Goal: Find specific page/section: Locate a particular part of the current website

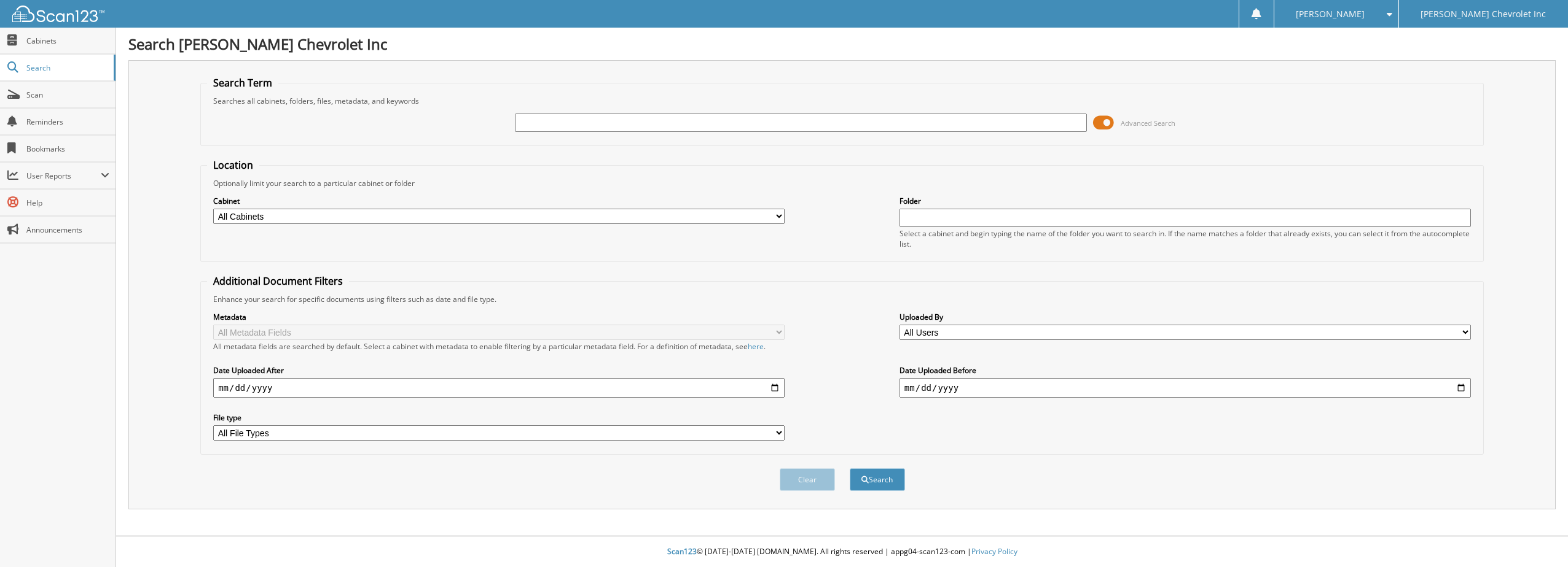
click at [585, 125] on input "text" at bounding box center [800, 122] width 571 height 18
type input "6147227"
click at [849, 469] on button "Search" at bounding box center [876, 480] width 55 height 23
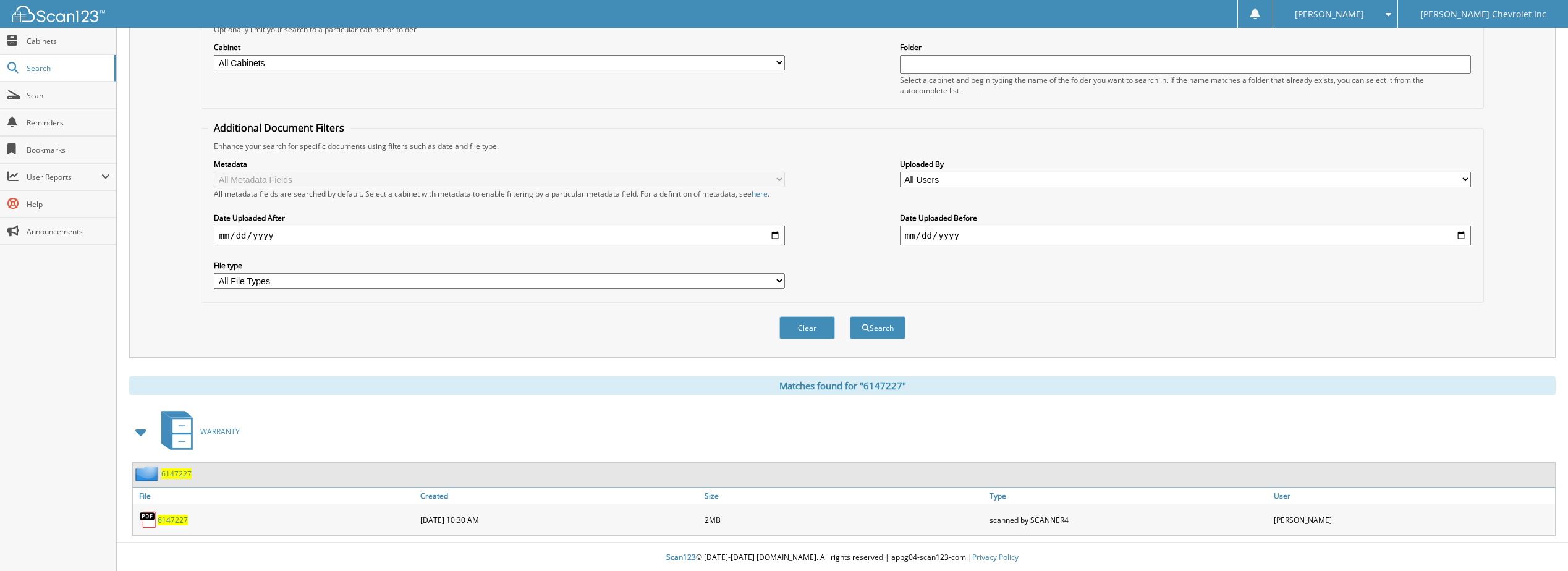
scroll to position [158, 0]
click at [175, 516] on span "6147227" at bounding box center [172, 518] width 30 height 11
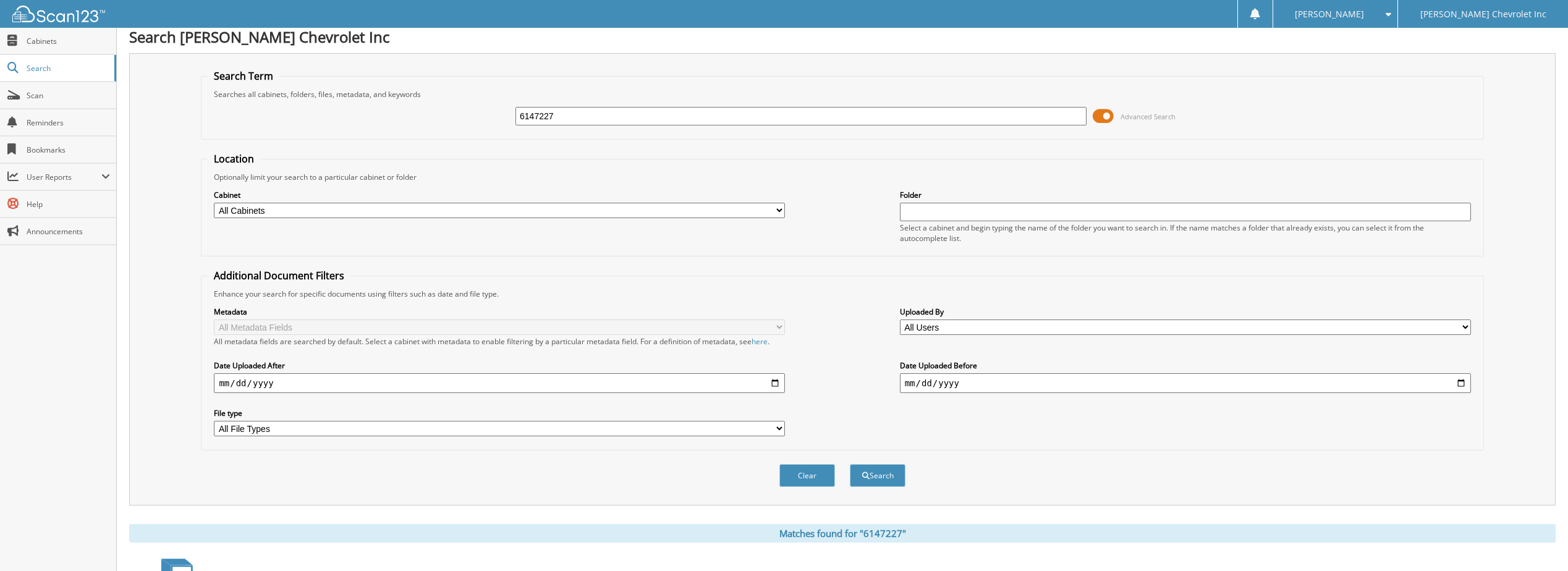
scroll to position [0, 0]
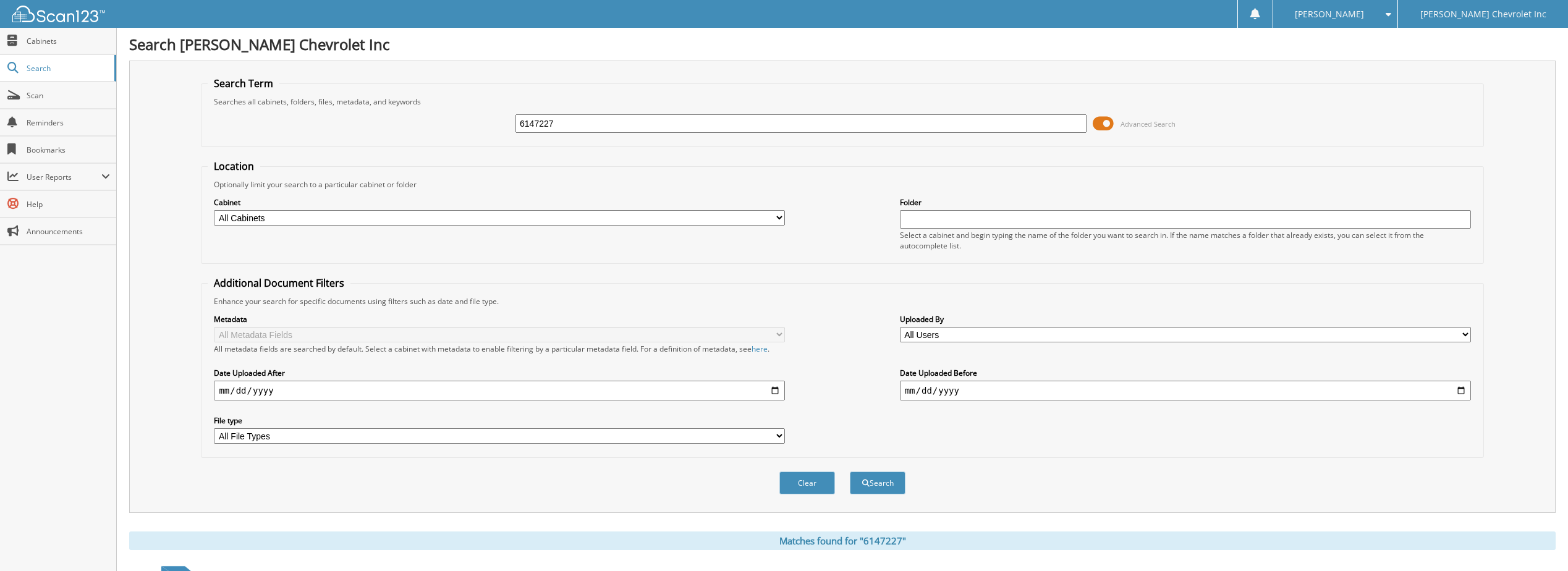
click at [539, 124] on input "6147227" at bounding box center [800, 123] width 571 height 18
